Goal: Information Seeking & Learning: Learn about a topic

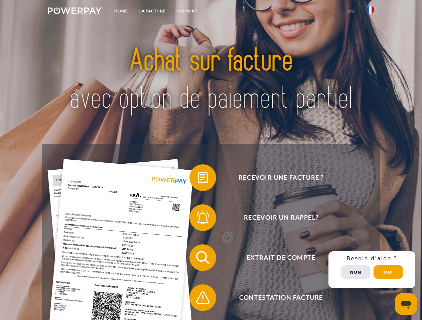
click at [74, 12] on img at bounding box center [75, 10] width 54 height 7
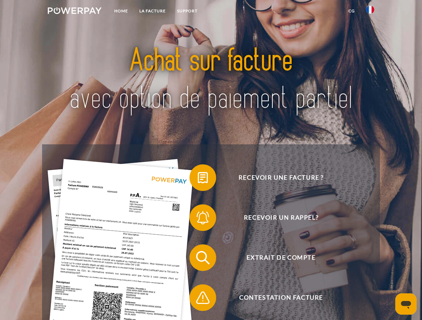
click at [370, 12] on img at bounding box center [370, 10] width 8 height 8
click at [351, 11] on link "CG" at bounding box center [351, 11] width 18 height 12
click at [198, 179] on span at bounding box center [192, 177] width 33 height 33
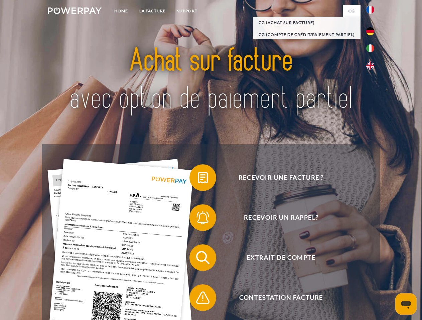
click at [198, 219] on span at bounding box center [192, 217] width 33 height 33
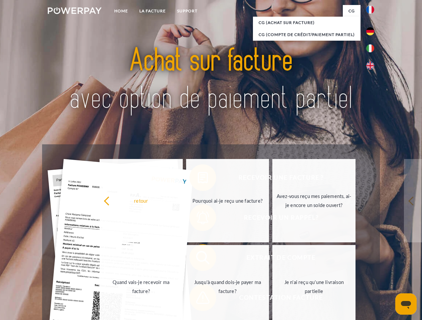
click at [198, 259] on link "Jusqu'à quand dois-je payer ma facture?" at bounding box center [227, 286] width 83 height 83
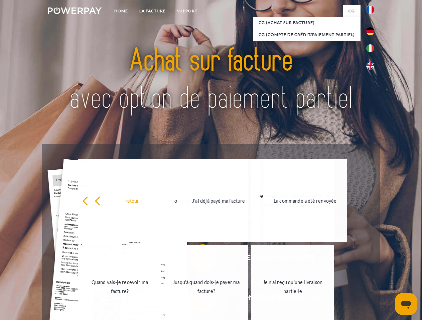
click at [251, 299] on link "Je n'ai reçu qu'une livraison partielle" at bounding box center [292, 286] width 83 height 83
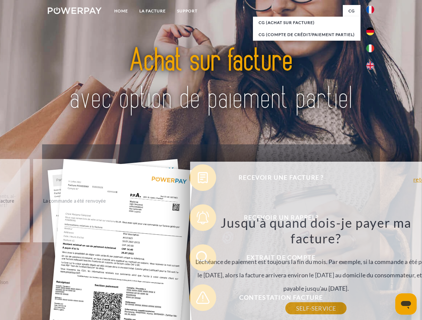
click at [371, 270] on div "retour Pourquoi ai-je reçu une facture? POWERPAY est le prestataire de facturat…" at bounding box center [316, 253] width 270 height 191
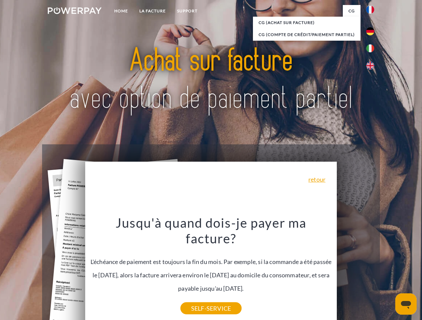
click at [355, 271] on span "Extrait de compte" at bounding box center [281, 258] width 164 height 27
click at [388, 272] on header "Home LA FACTURE Support" at bounding box center [211, 230] width 422 height 461
